Goal: Task Accomplishment & Management: Use online tool/utility

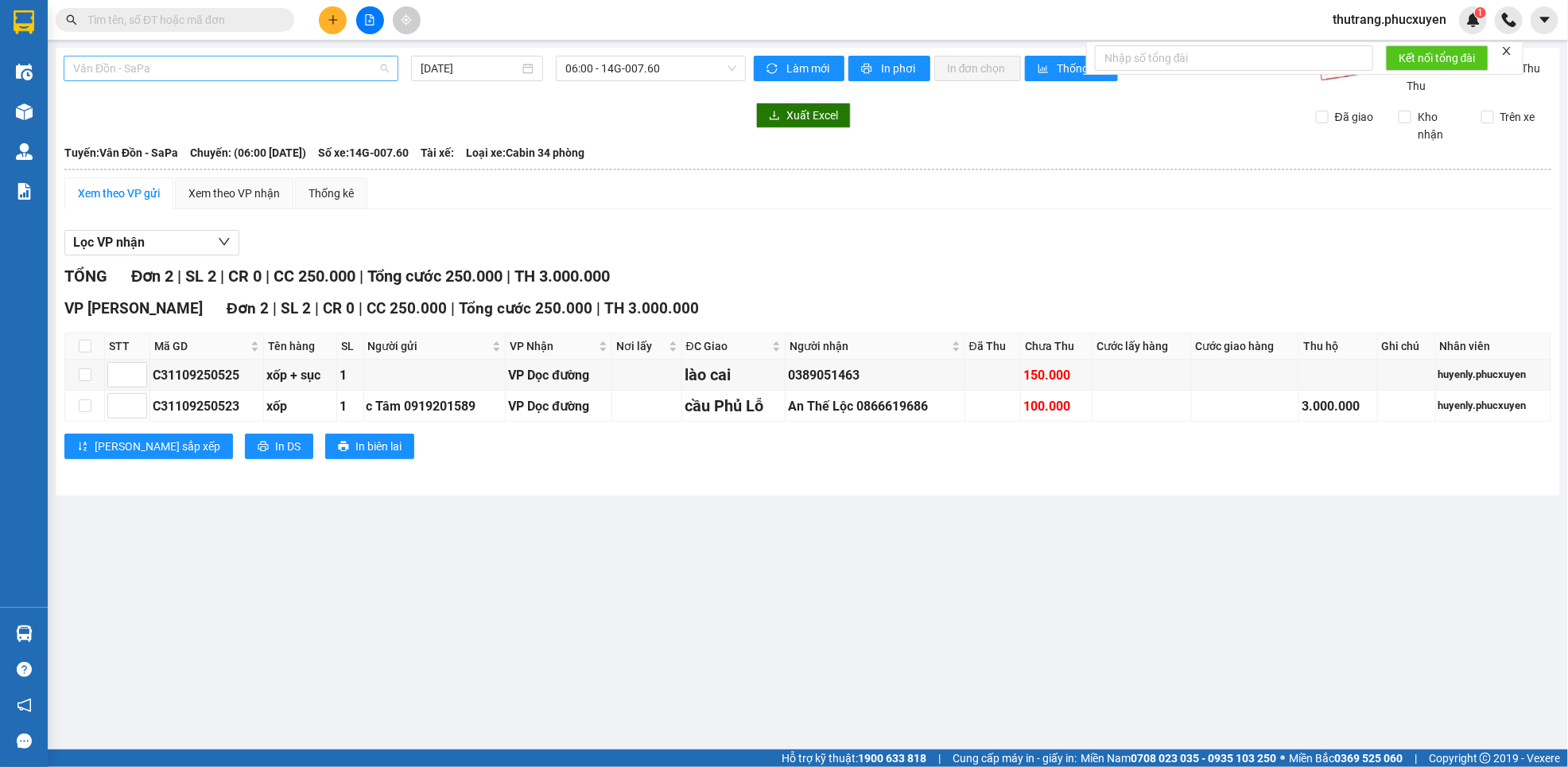
click at [191, 69] on span "Vân Đồn - SaPa" at bounding box center [231, 68] width 316 height 24
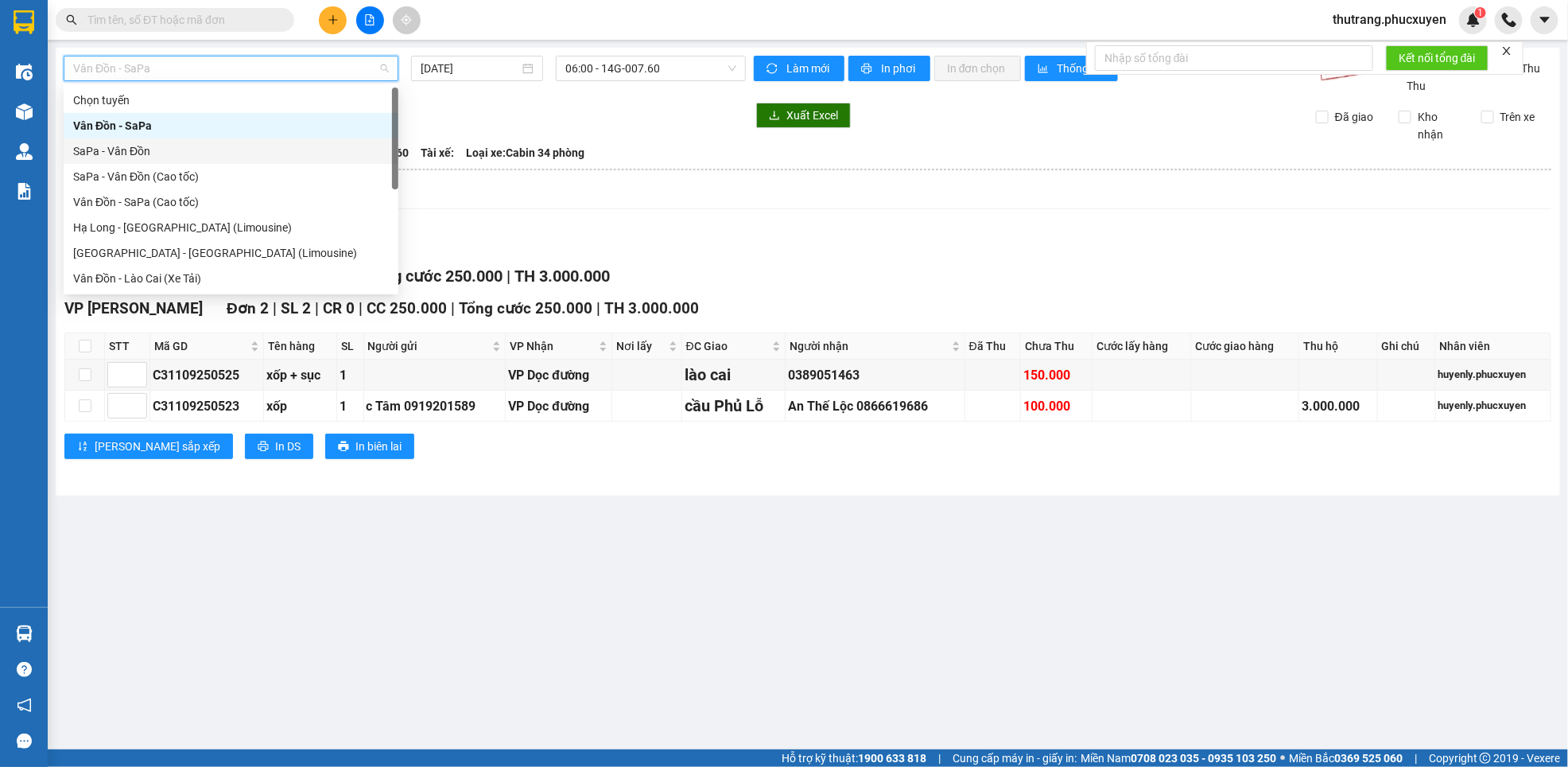
click at [154, 149] on div "SaPa - Vân Đồn" at bounding box center [231, 151] width 316 height 17
type input "[DATE]"
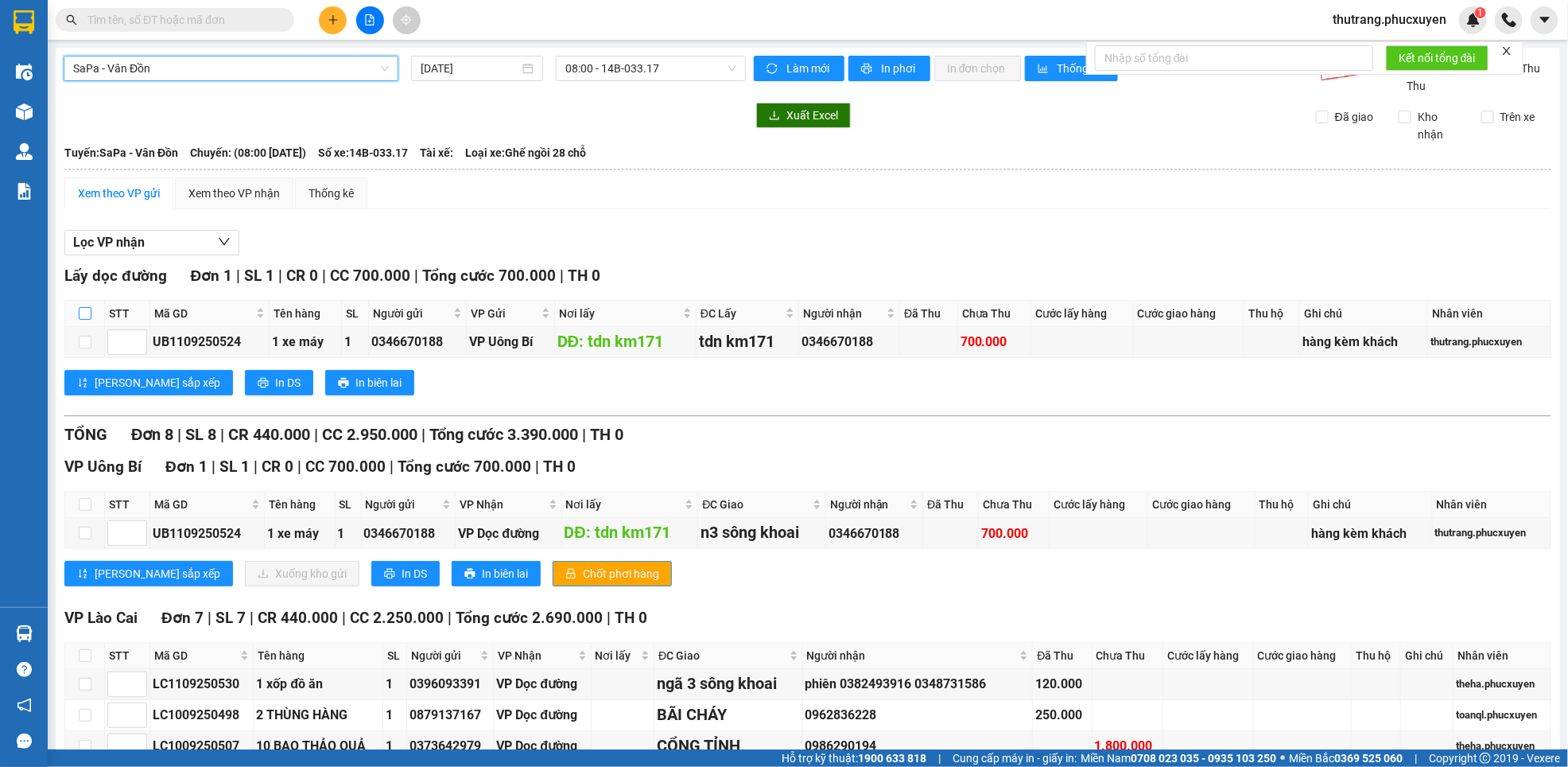
click at [88, 311] on input "checkbox" at bounding box center [85, 313] width 12 height 12
checkbox input "true"
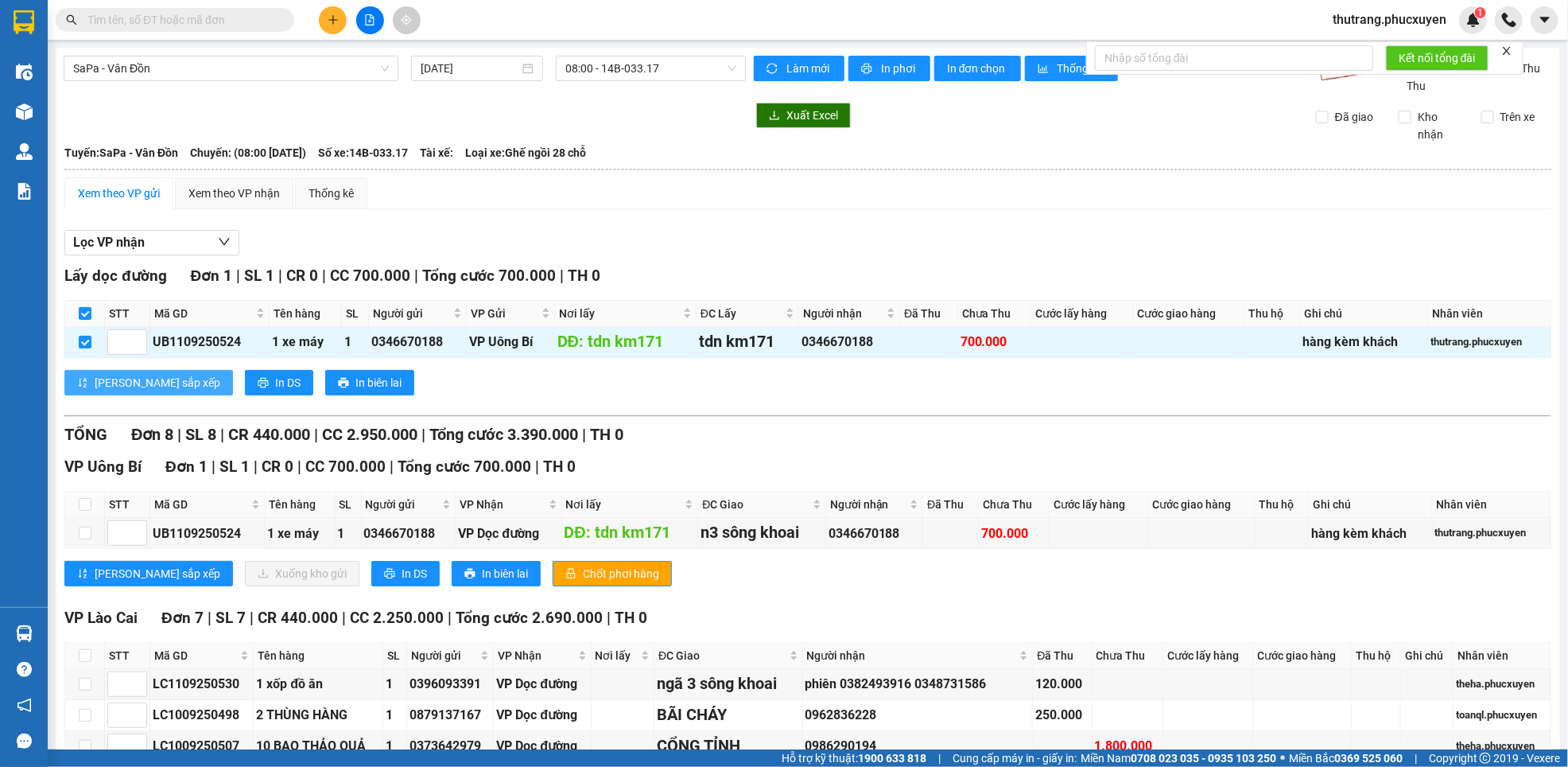
click at [133, 388] on span "[PERSON_NAME] sắp xếp" at bounding box center [157, 382] width 126 height 17
click at [210, 244] on button "Lọc VP nhận" at bounding box center [151, 242] width 175 height 26
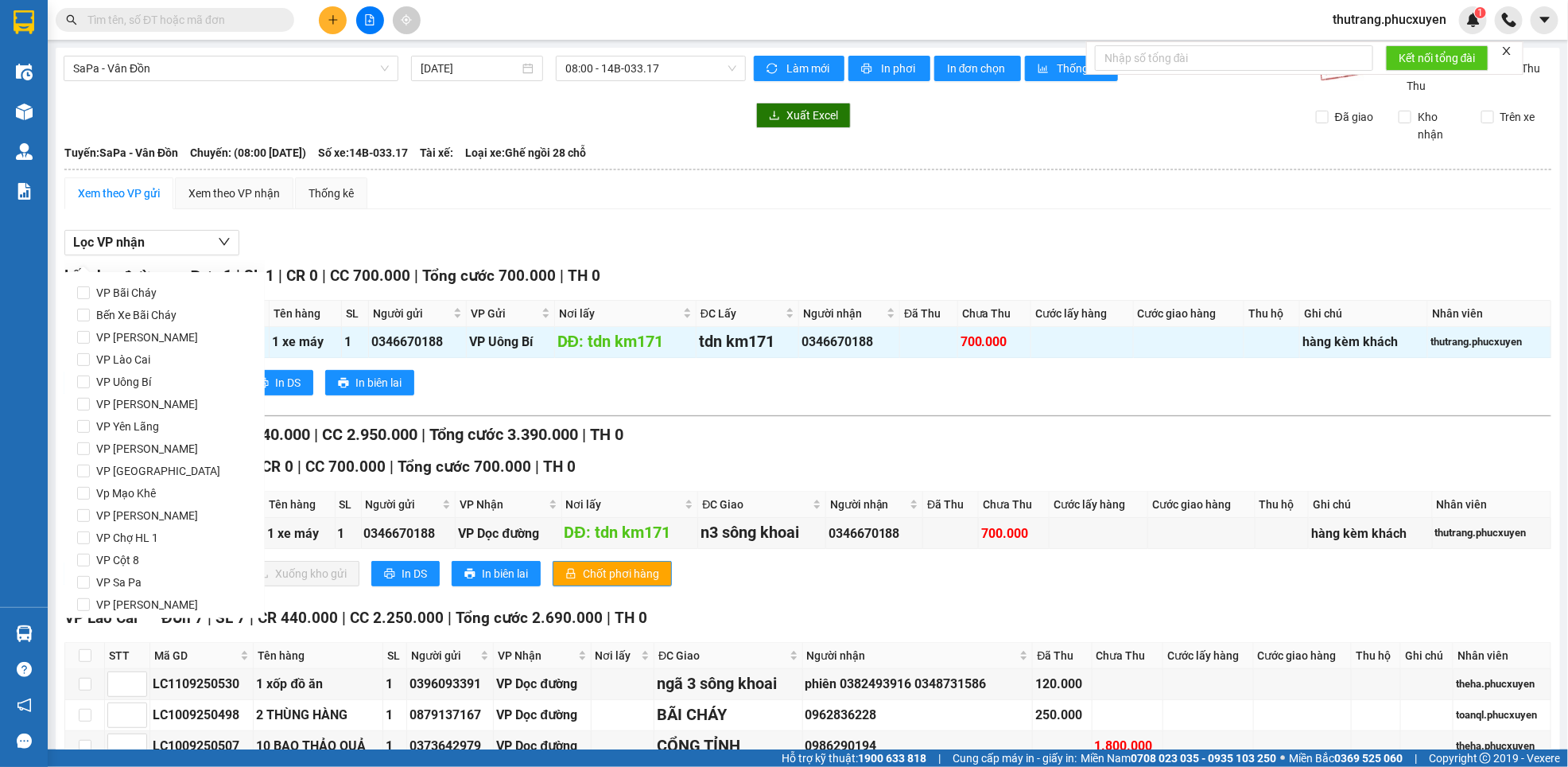
click at [425, 220] on div "Xem theo VP gửi Xem theo VP nhận Thống kê Lọc VP nhận Lấy dọc đường Đơn 1 | SL …" at bounding box center [808, 560] width 1487 height 766
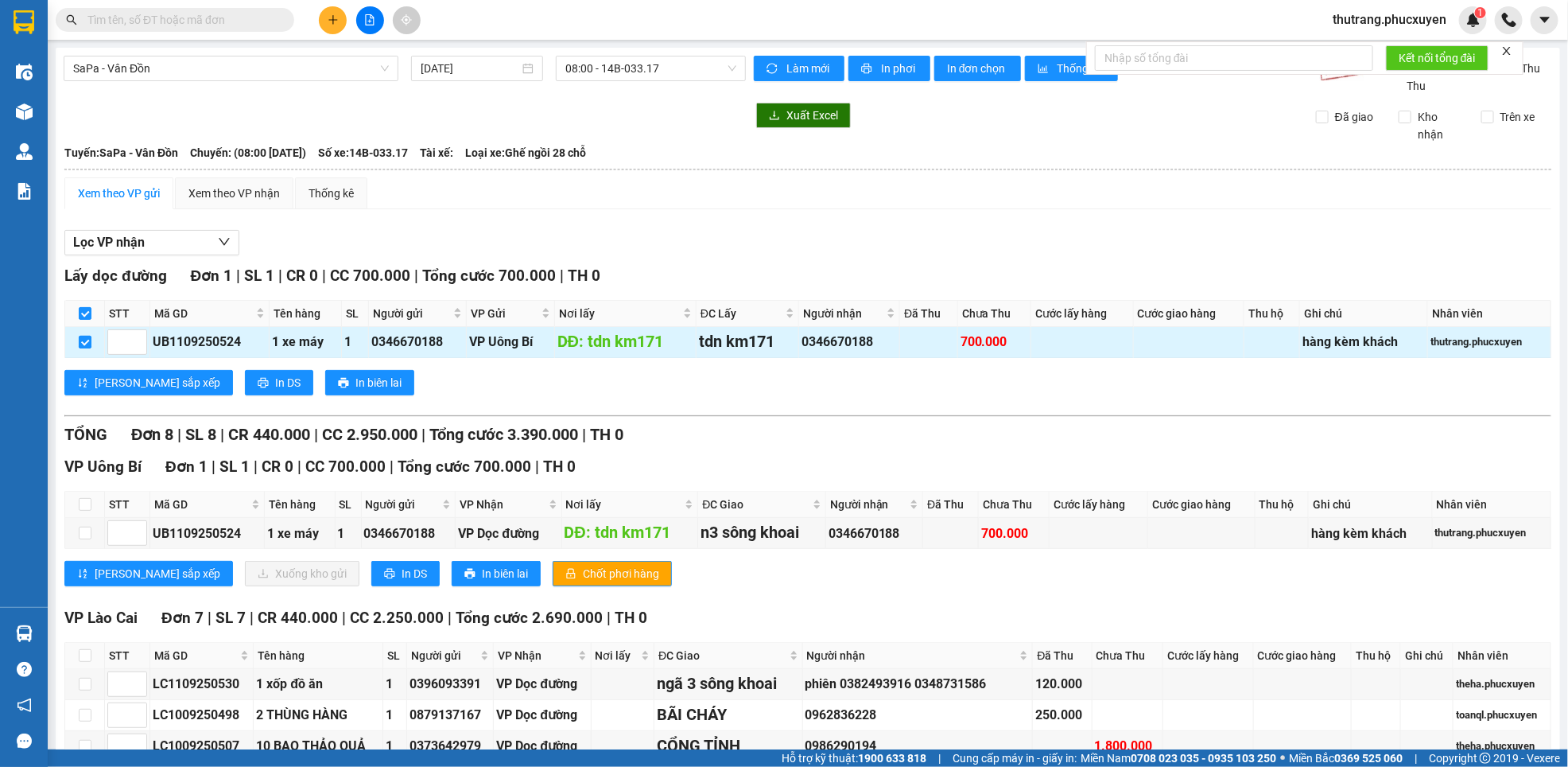
click at [86, 344] on input "checkbox" at bounding box center [85, 342] width 12 height 12
checkbox input "false"
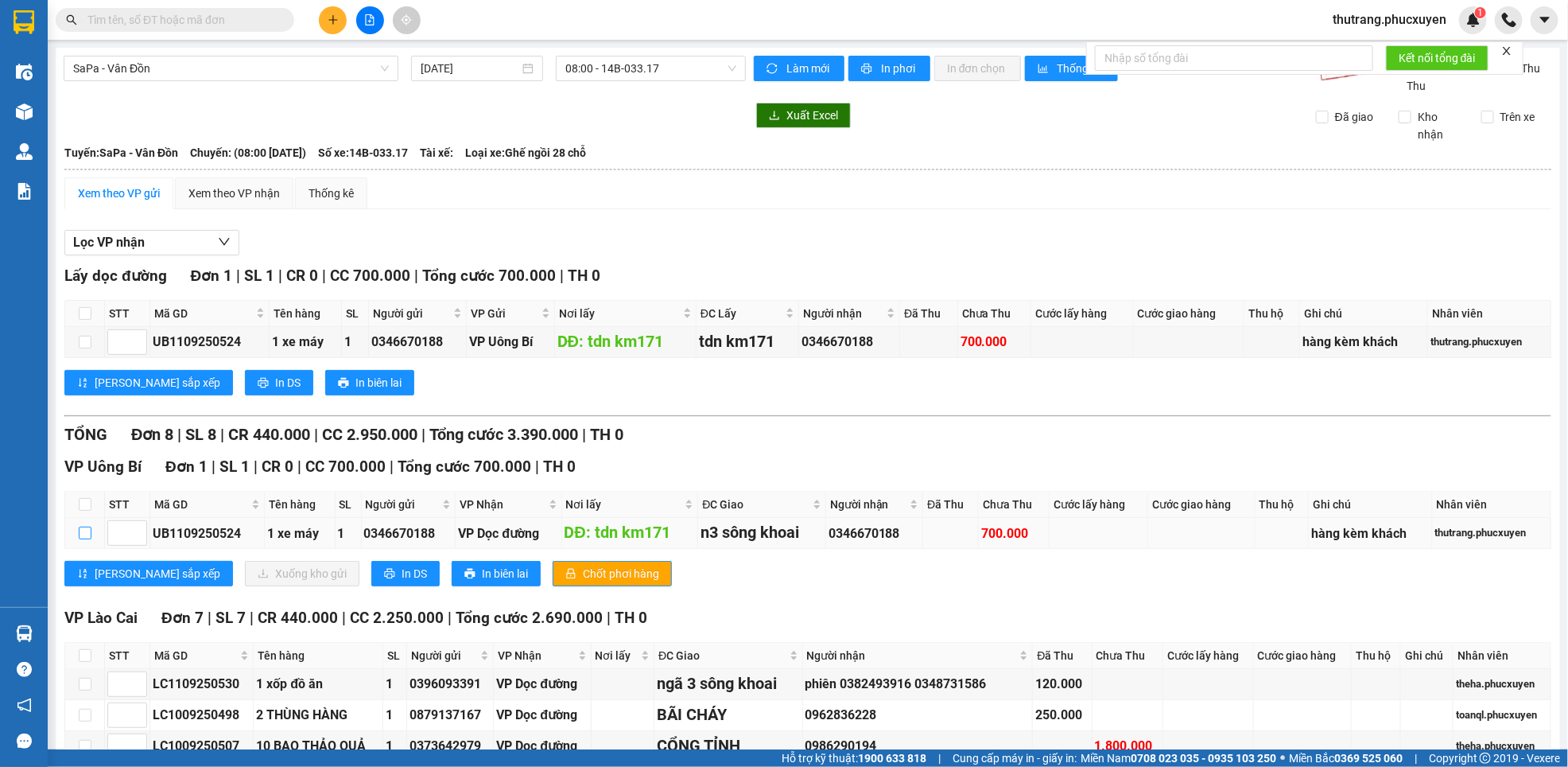
click at [79, 536] on input "checkbox" at bounding box center [85, 532] width 12 height 12
checkbox input "true"
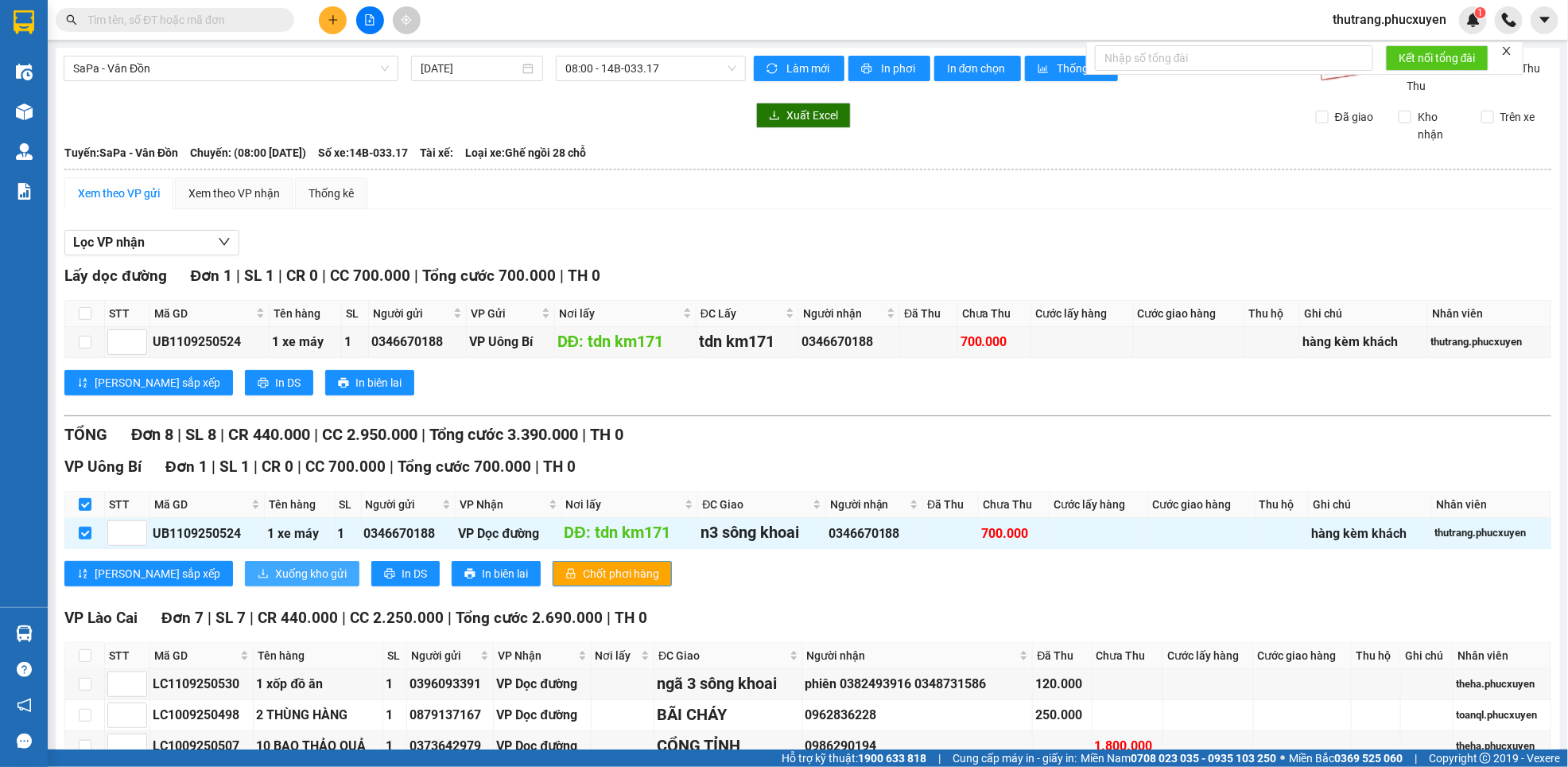
click at [276, 583] on span "Xuống kho gửi" at bounding box center [311, 573] width 72 height 17
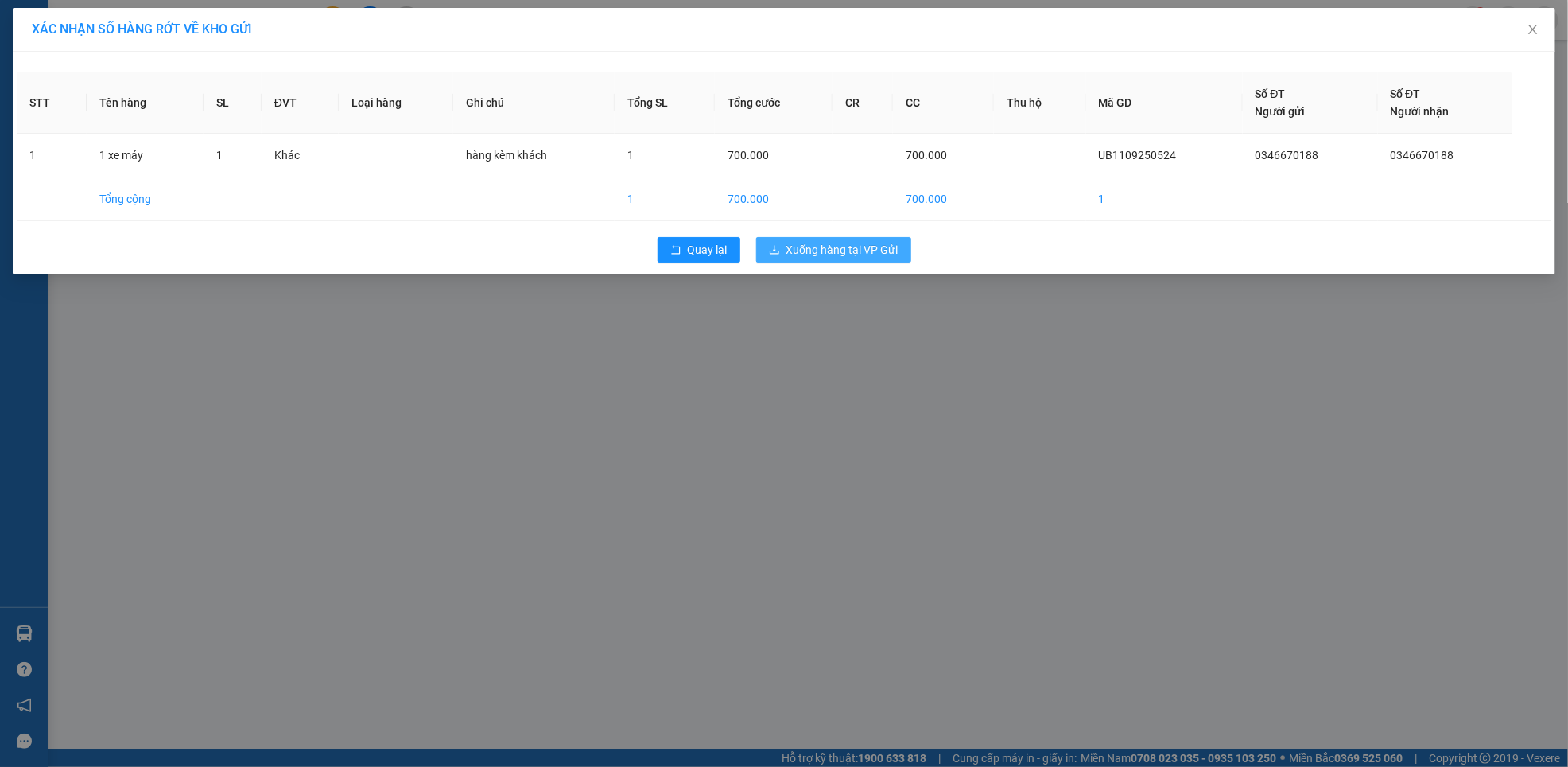
click at [857, 251] on span "Xuống hàng tại VP Gửi" at bounding box center [842, 249] width 112 height 17
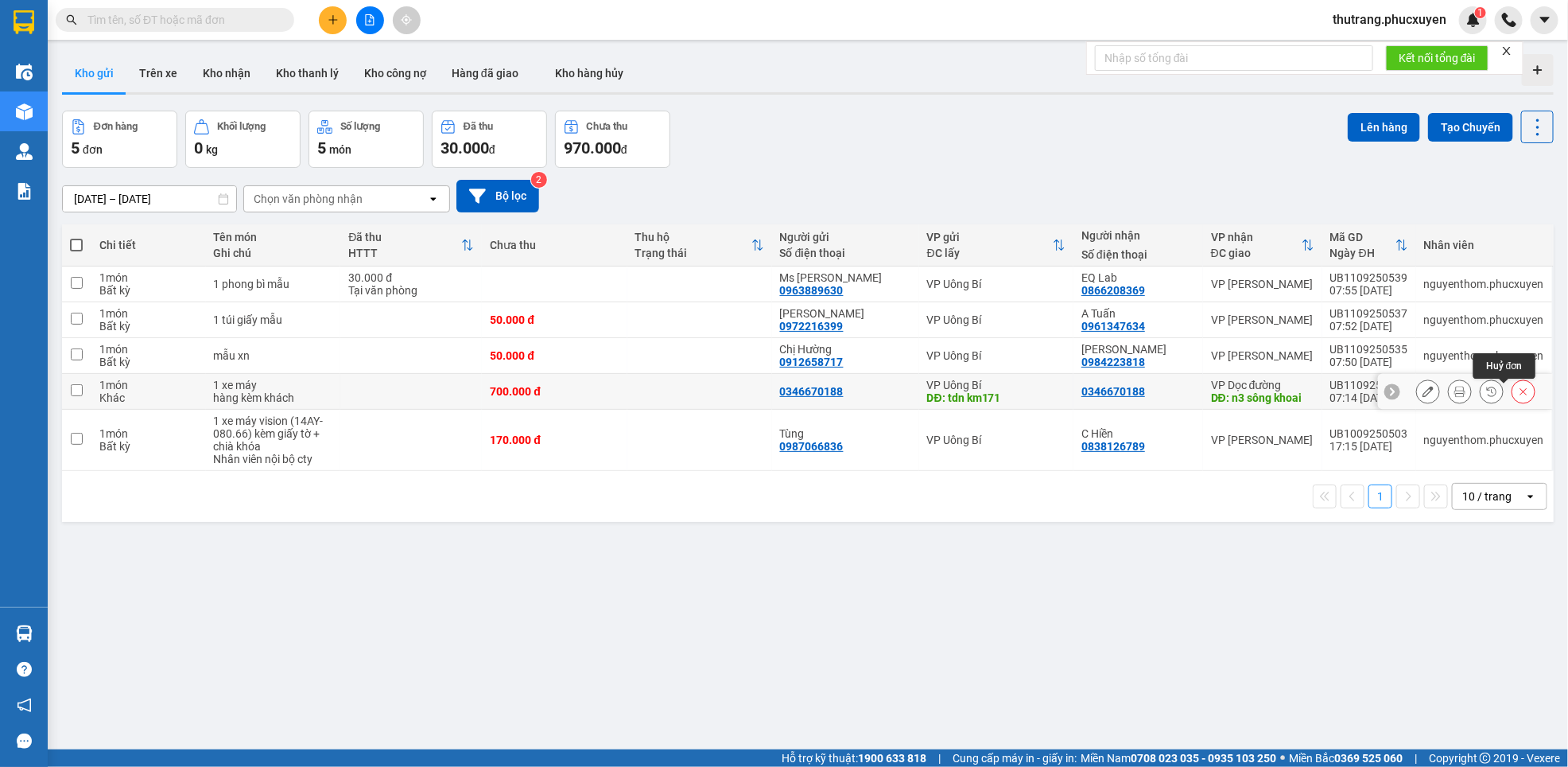
click at [1519, 395] on icon at bounding box center [1524, 392] width 12 height 12
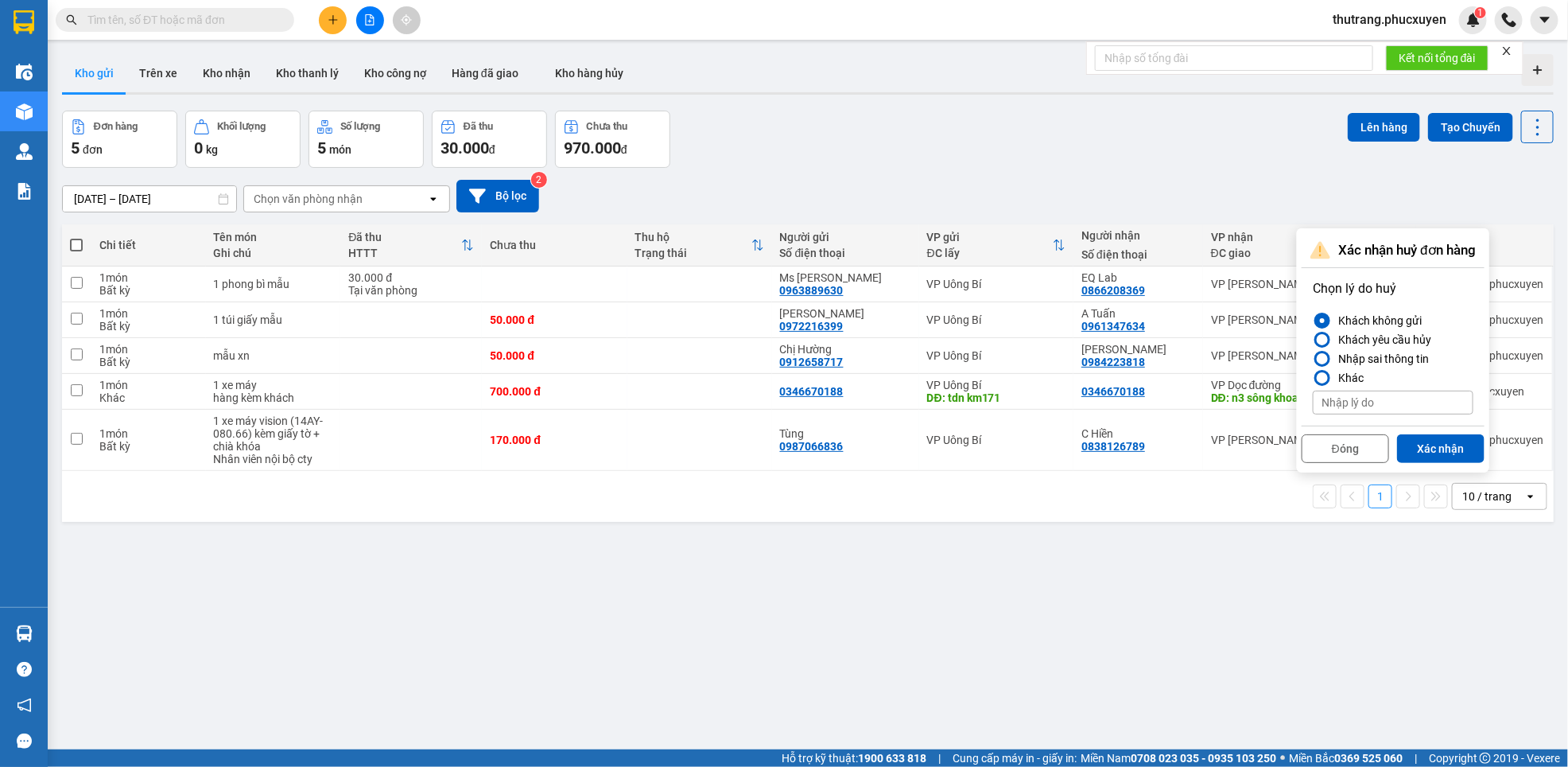
click at [1440, 453] on button "Xác nhận" at bounding box center [1441, 449] width 87 height 29
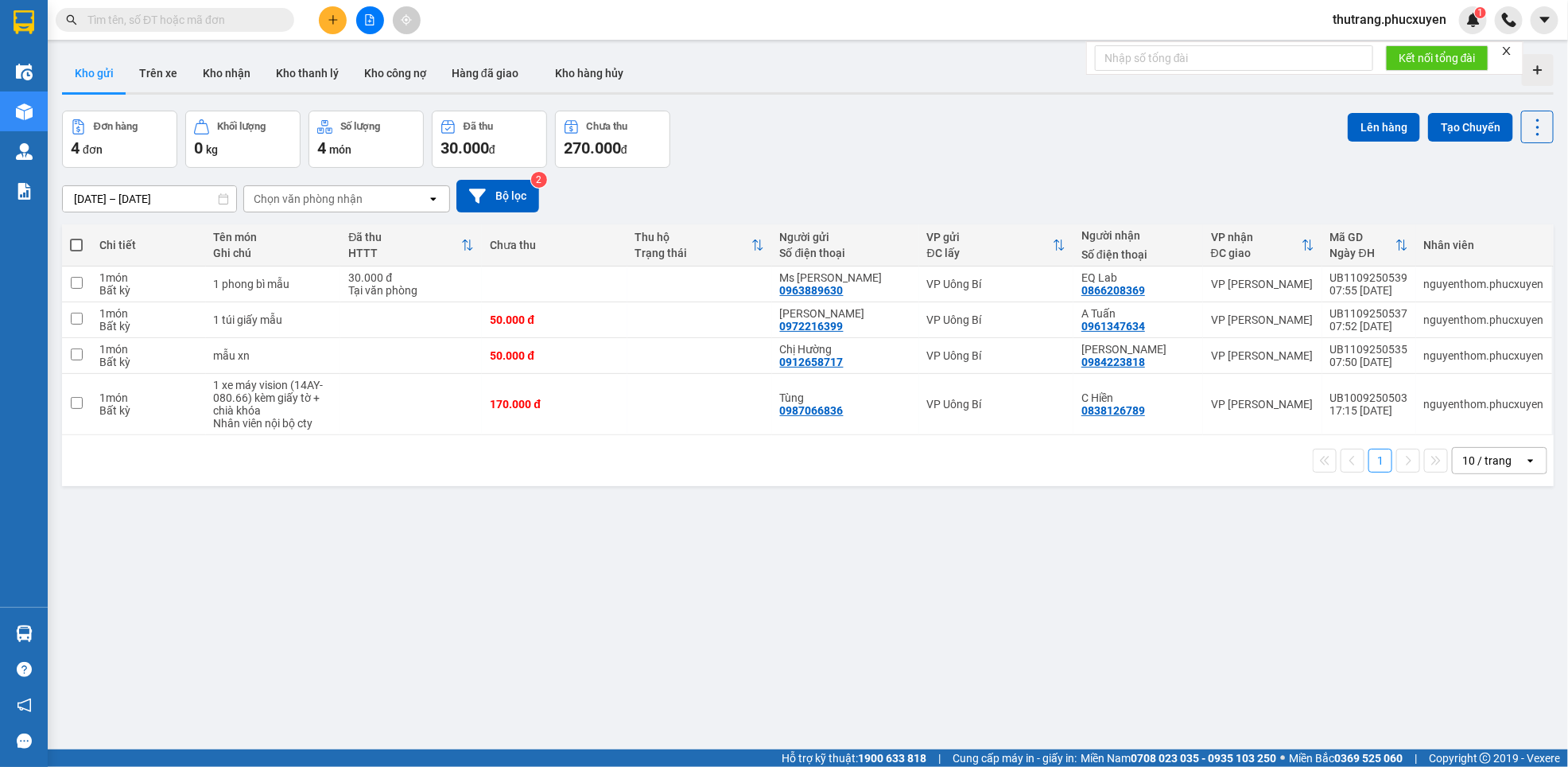
paste input "0346670188"
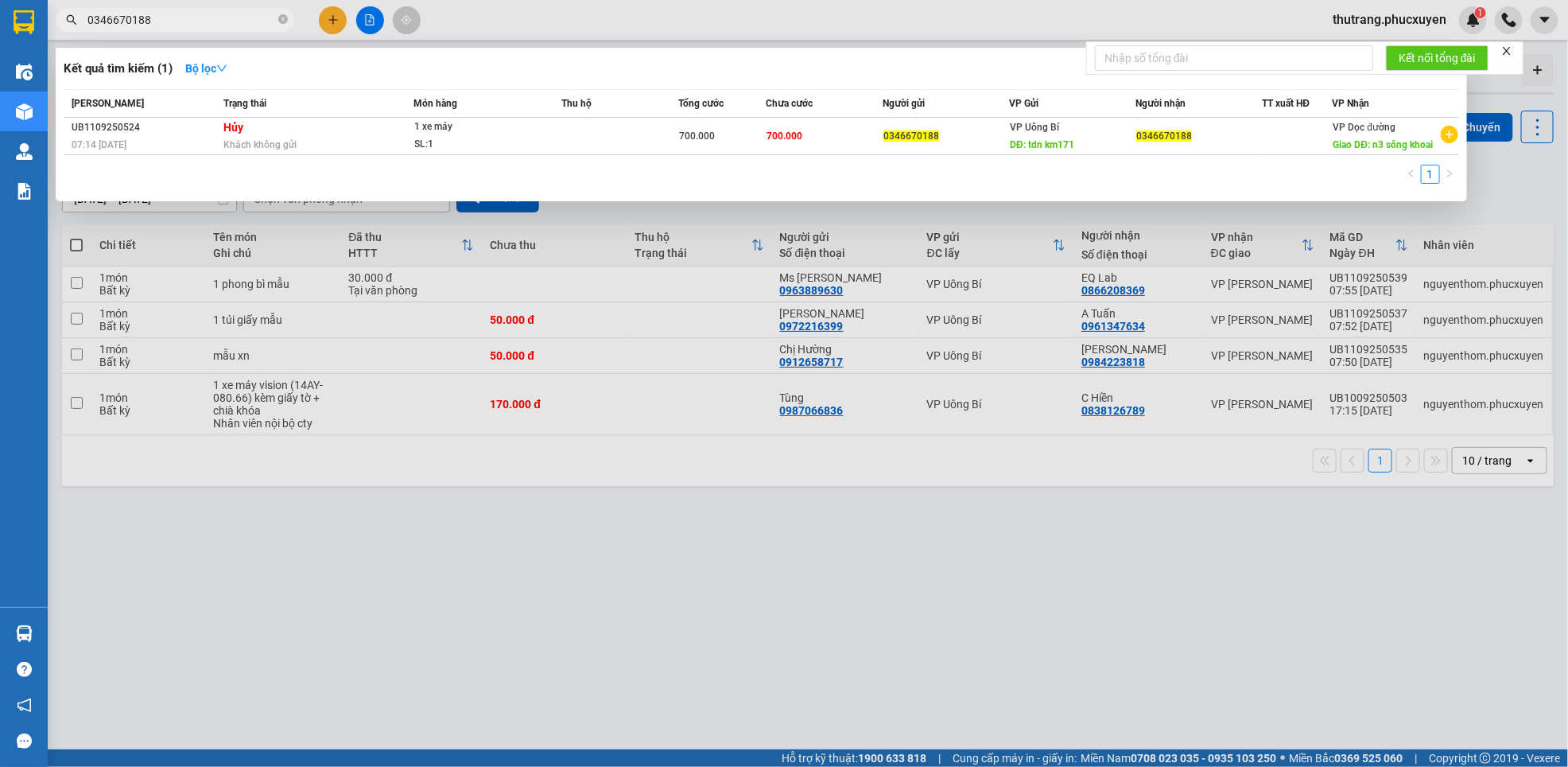
type input "0346670188"
click at [544, 573] on div at bounding box center [784, 384] width 1568 height 767
